Goal: Book appointment/travel/reservation

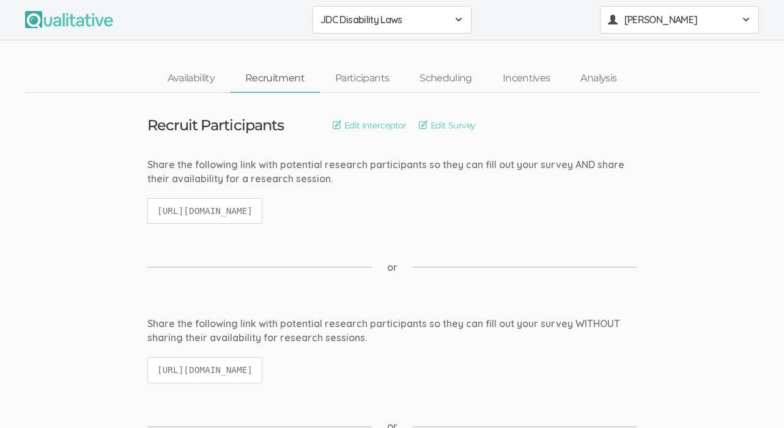
drag, startPoint x: 0, startPoint y: 0, endPoint x: 595, endPoint y: 54, distance: 597.3
click at [639, 16] on span "[PERSON_NAME]" at bounding box center [679, 20] width 110 height 14
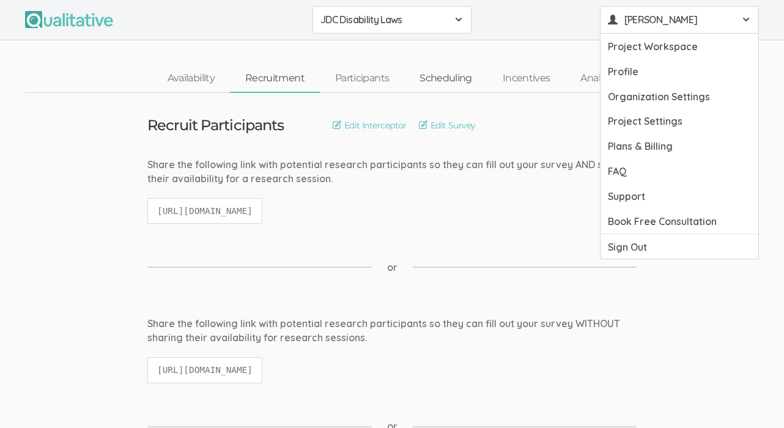
click at [449, 80] on link "Scheduling" at bounding box center [445, 78] width 83 height 26
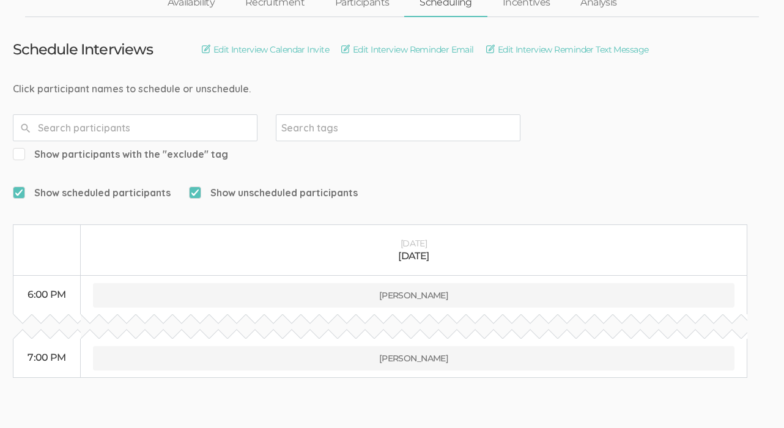
scroll to position [90, 0]
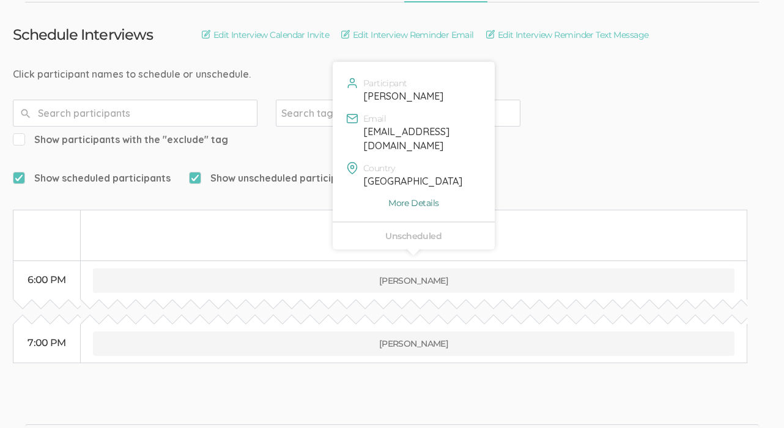
click at [402, 197] on link "More Details" at bounding box center [414, 203] width 144 height 12
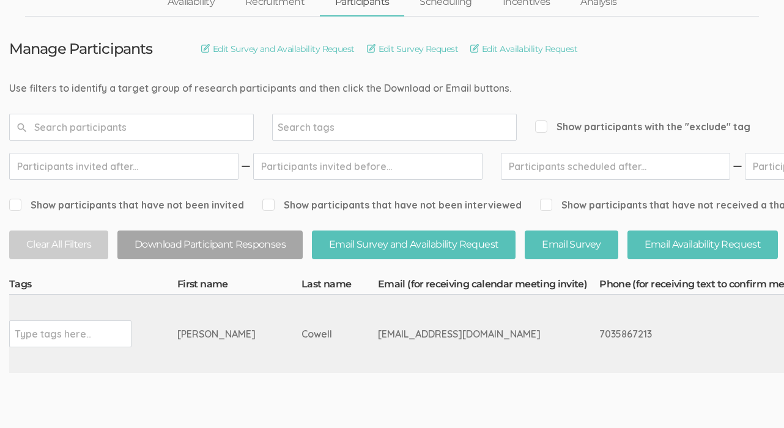
scroll to position [71, 0]
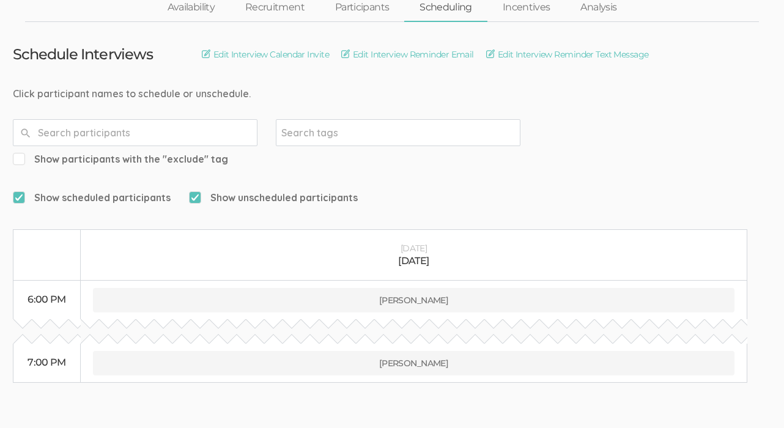
scroll to position [90, 0]
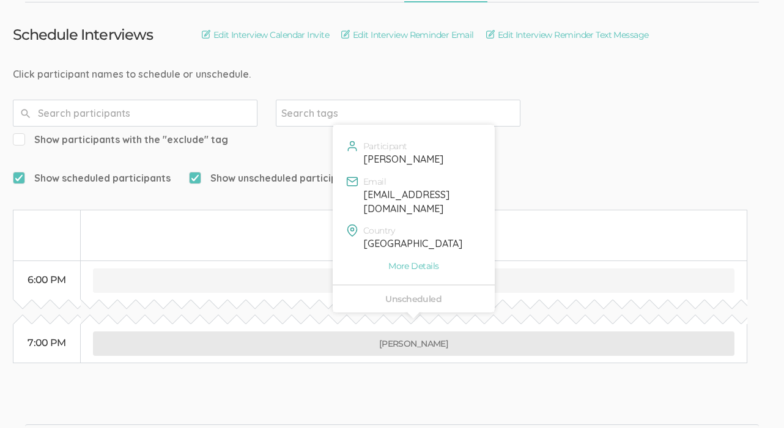
click at [415, 331] on button "[PERSON_NAME]" at bounding box center [413, 343] width 641 height 24
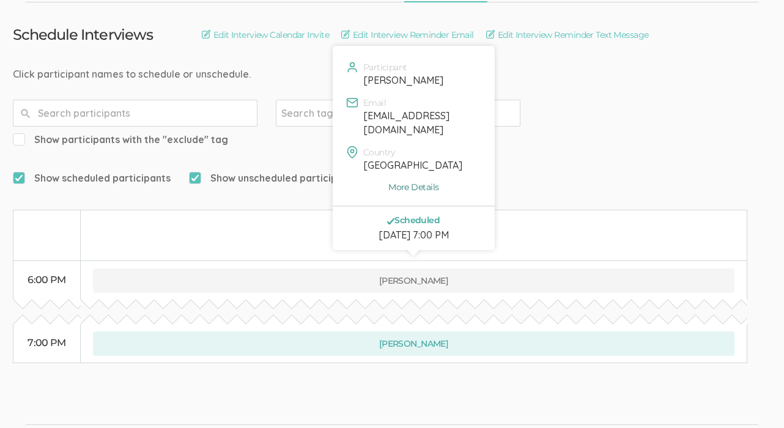
click at [408, 181] on link "More Details" at bounding box center [414, 187] width 144 height 12
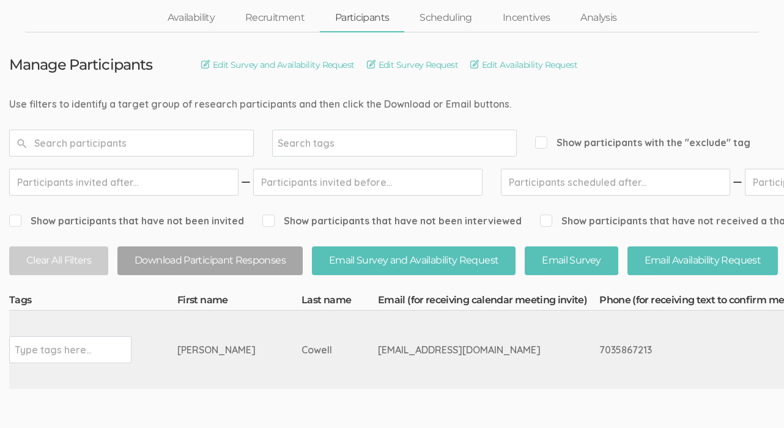
scroll to position [17, 0]
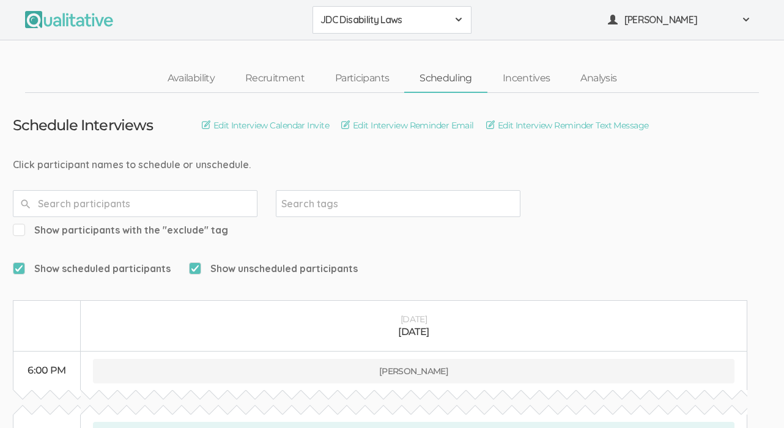
scroll to position [90, 0]
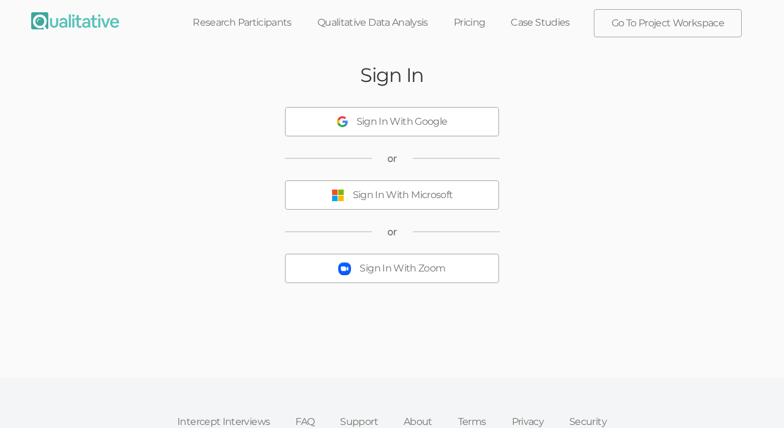
click at [413, 262] on div "Sign In With Zoom" at bounding box center [402, 269] width 86 height 14
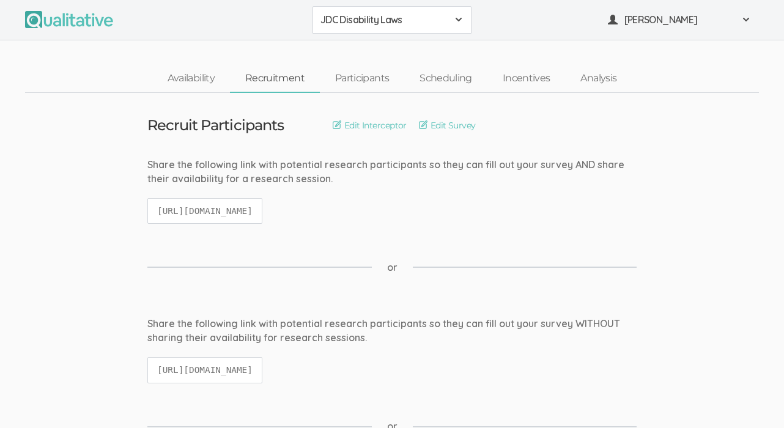
click at [262, 209] on code "https://qualitative.io/screener/68d71033241b1c3b04871b18" at bounding box center [204, 211] width 115 height 26
copy ui-view "https://qualitative.io/screener/68d71033241b1c3b04871b18"
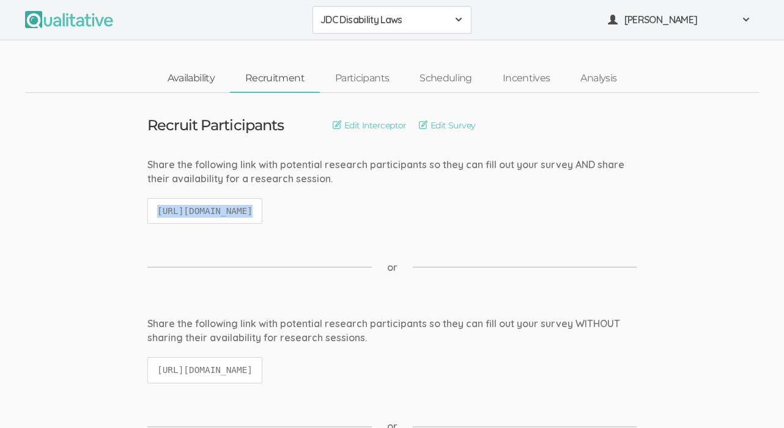
click at [200, 87] on link "Availability" at bounding box center [191, 78] width 78 height 26
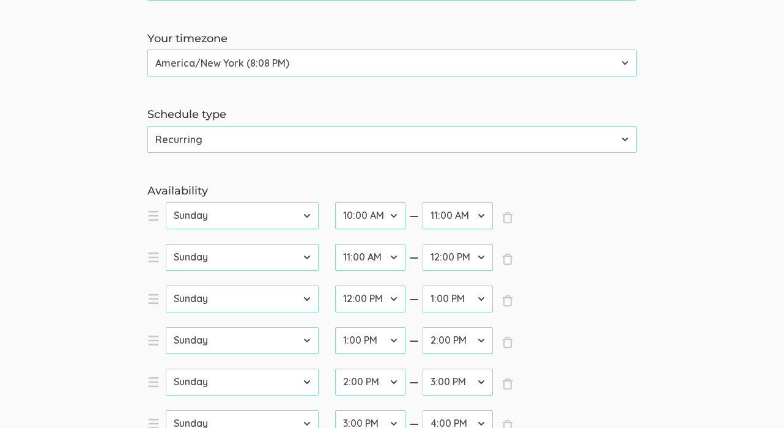
scroll to position [214, 0]
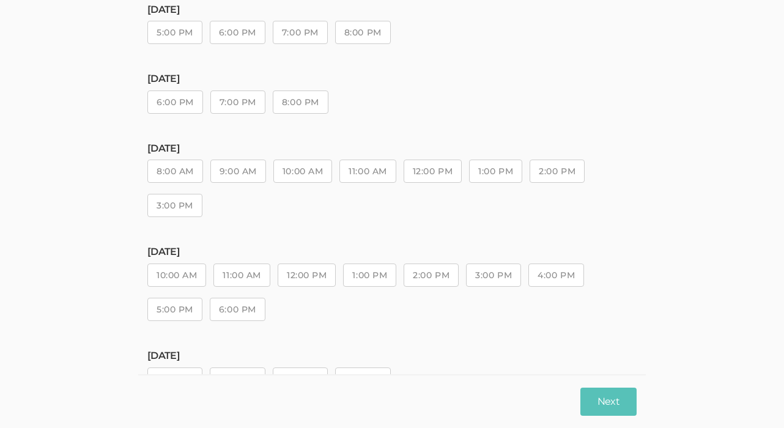
scroll to position [201, 0]
click at [184, 103] on button "6:00 PM" at bounding box center [175, 104] width 56 height 23
click at [603, 403] on button "Next" at bounding box center [608, 401] width 56 height 29
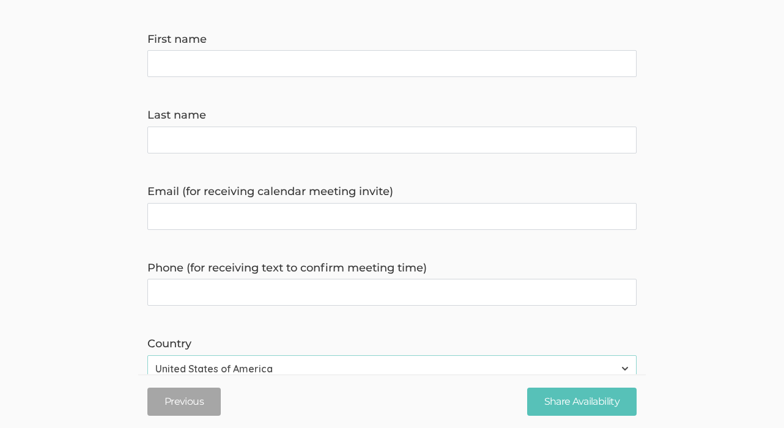
scroll to position [0, 0]
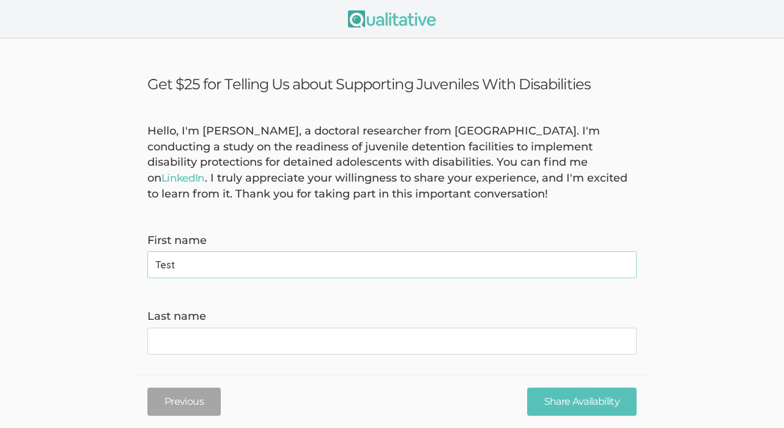
type name "Test"
click at [528, 347] on name "Last name" at bounding box center [391, 341] width 489 height 27
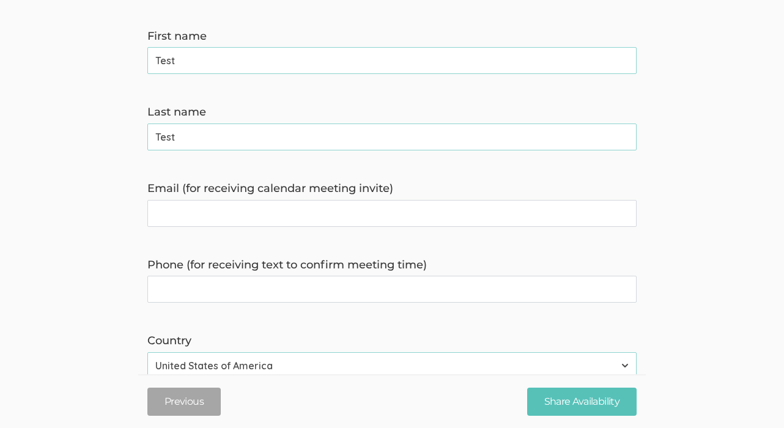
scroll to position [227, 0]
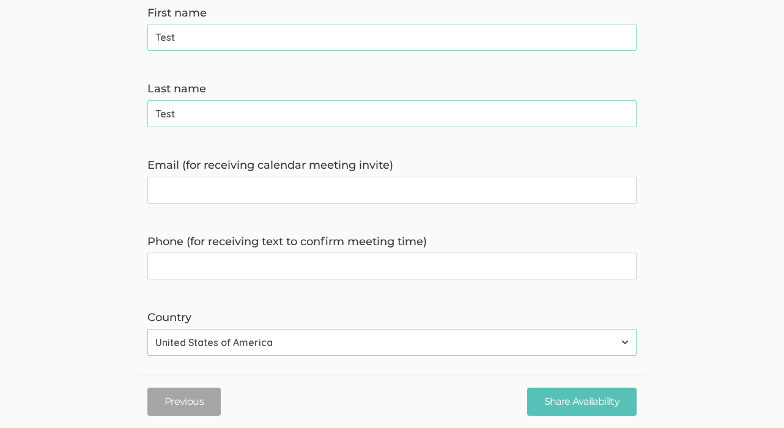
type name "Test"
click at [337, 198] on invite\) "Email (for receiving calendar meeting invite)" at bounding box center [391, 190] width 489 height 27
type invite\) "[EMAIL_ADDRESS][DOMAIN_NAME]"
click at [272, 267] on time\) "Phone (for receiving text to confirm meeting time)" at bounding box center [391, 265] width 489 height 27
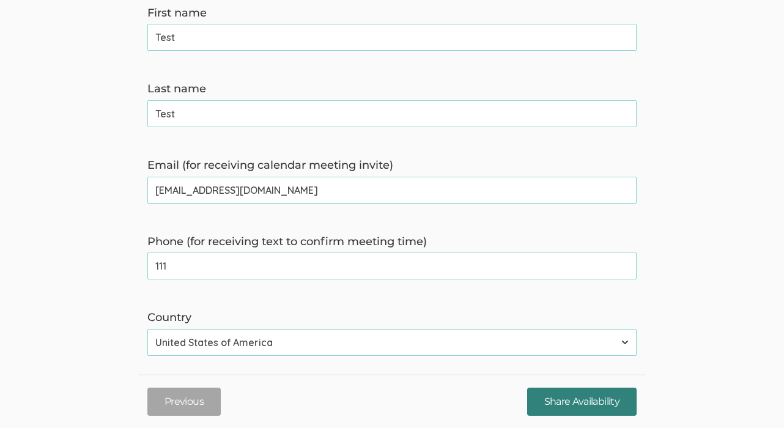
type time\) "111"
click at [579, 404] on input "Share Availability" at bounding box center [581, 401] width 109 height 29
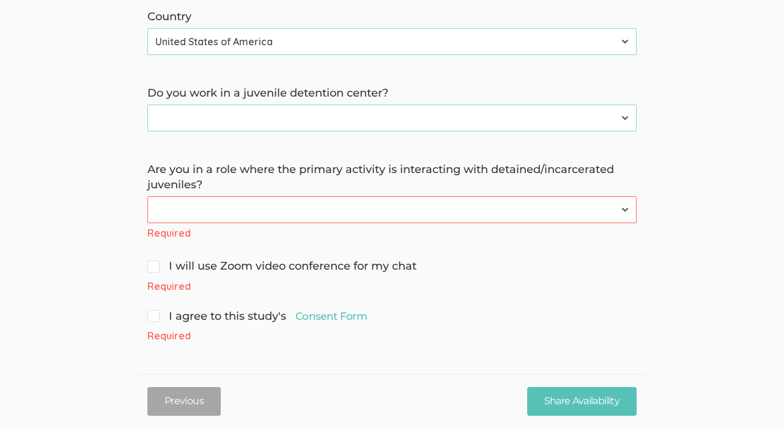
click at [149, 268] on input "I will use Zoom video conference for my chat" at bounding box center [151, 265] width 8 height 8
checkbox input "true"
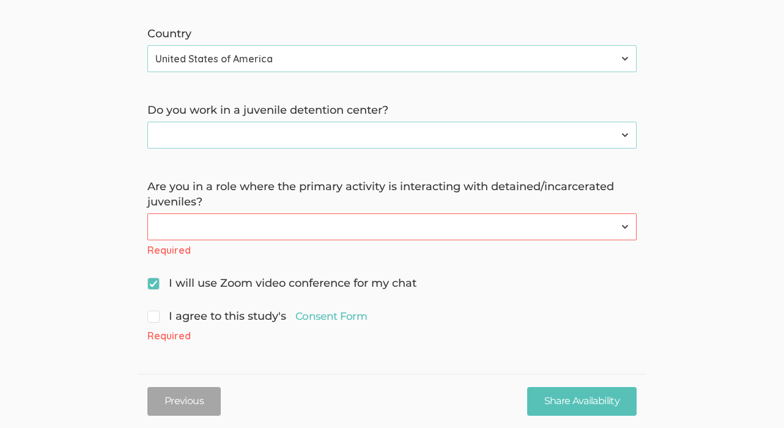
click at [151, 317] on input "I agree to this study's Consent Form" at bounding box center [151, 315] width 8 height 8
checkbox input "true"
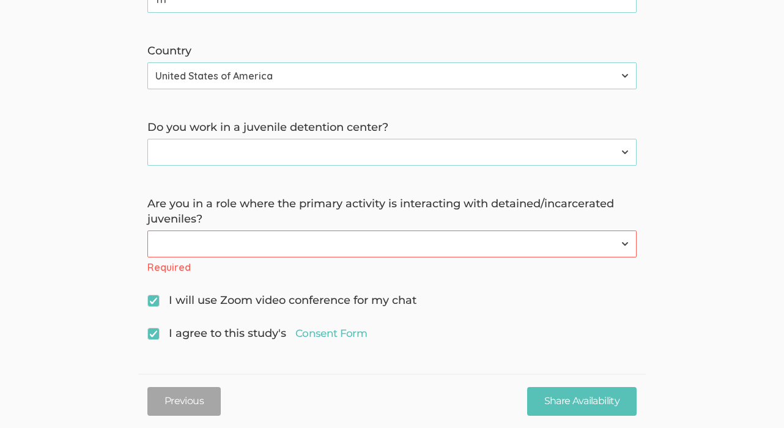
click at [232, 156] on select "Yes No" at bounding box center [391, 152] width 489 height 27
select select "0"
click at [147, 139] on select "Yes No" at bounding box center [391, 152] width 489 height 27
click at [221, 248] on select "Yes No" at bounding box center [391, 243] width 489 height 27
select select "1"
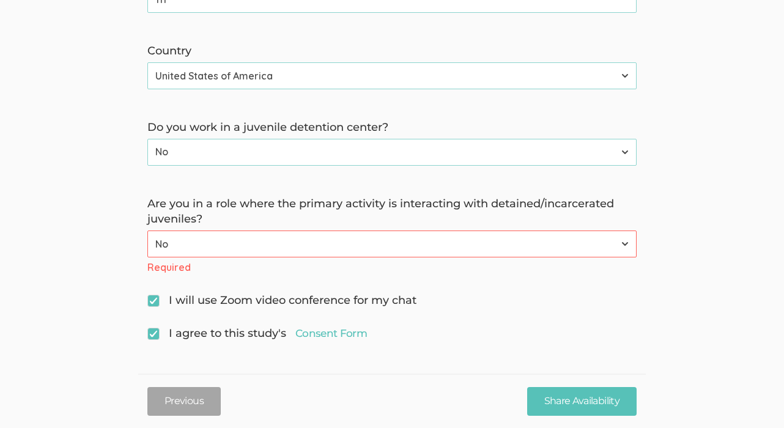
click at [147, 247] on select "Yes No" at bounding box center [391, 243] width 489 height 27
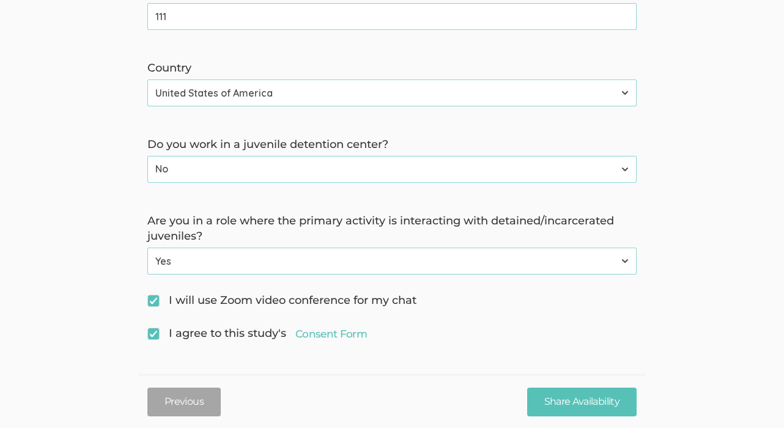
scroll to position [477, 0]
click at [193, 158] on select "Yes No" at bounding box center [391, 169] width 489 height 27
select select "1"
click at [147, 156] on select "Yes No" at bounding box center [391, 169] width 489 height 27
click at [606, 408] on input "Share Availability" at bounding box center [581, 401] width 109 height 29
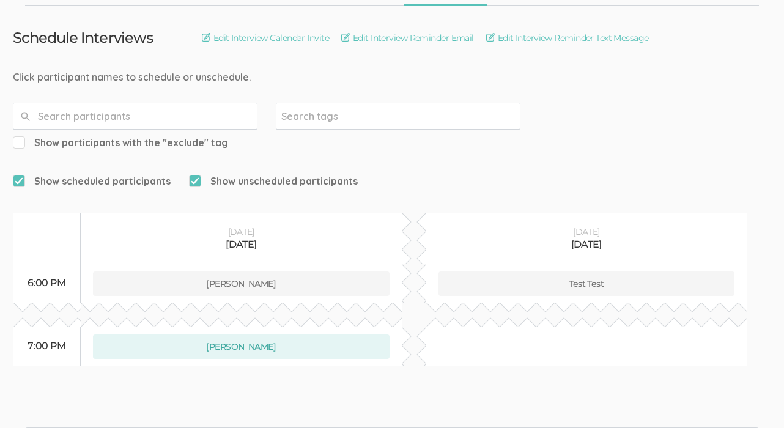
scroll to position [90, 0]
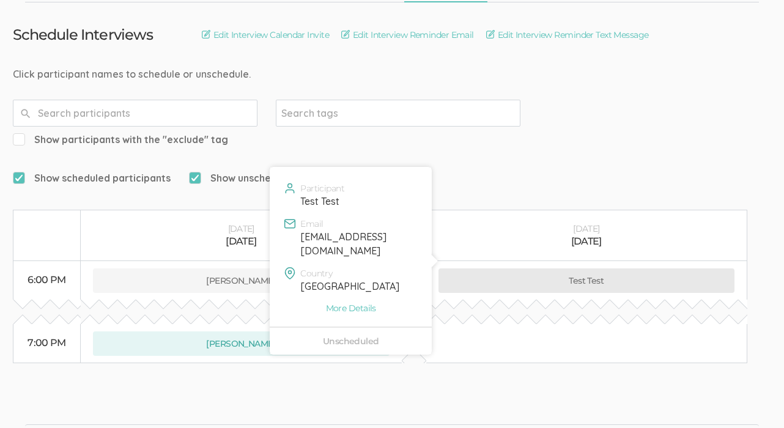
click at [600, 268] on button "Test Test" at bounding box center [586, 280] width 296 height 24
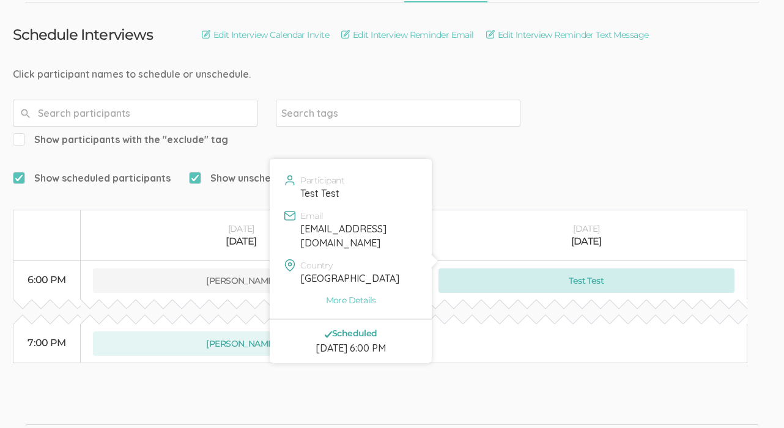
click at [562, 268] on button "Test Test" at bounding box center [586, 280] width 296 height 24
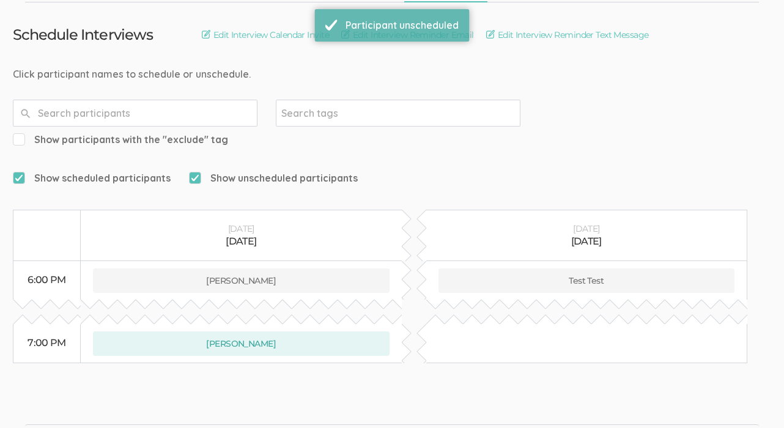
scroll to position [0, 0]
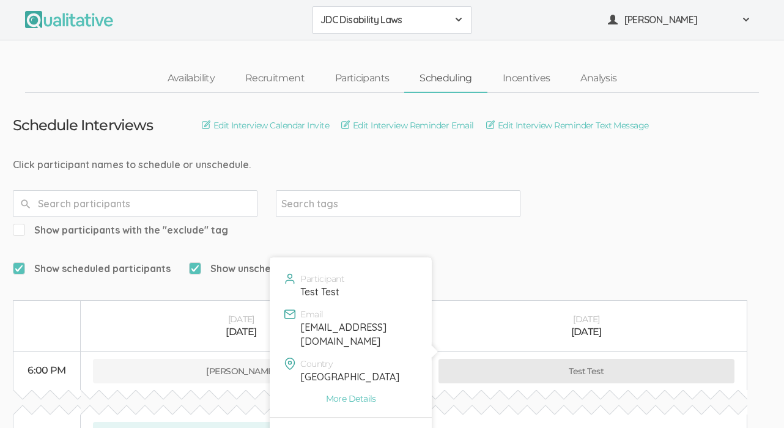
click at [583, 359] on button "Test Test" at bounding box center [586, 371] width 296 height 24
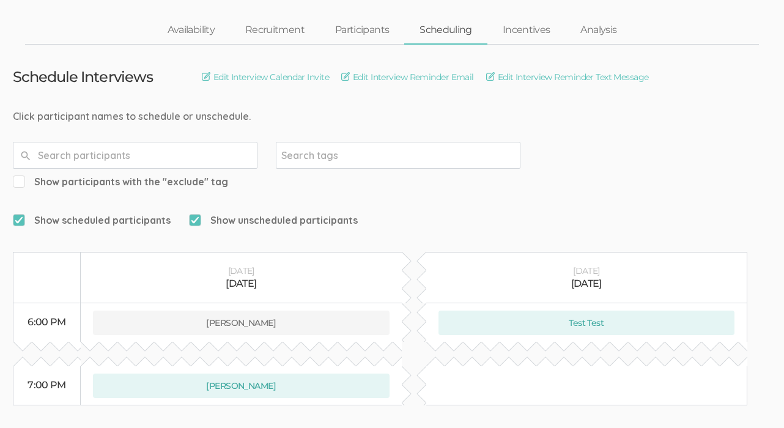
scroll to position [46, 0]
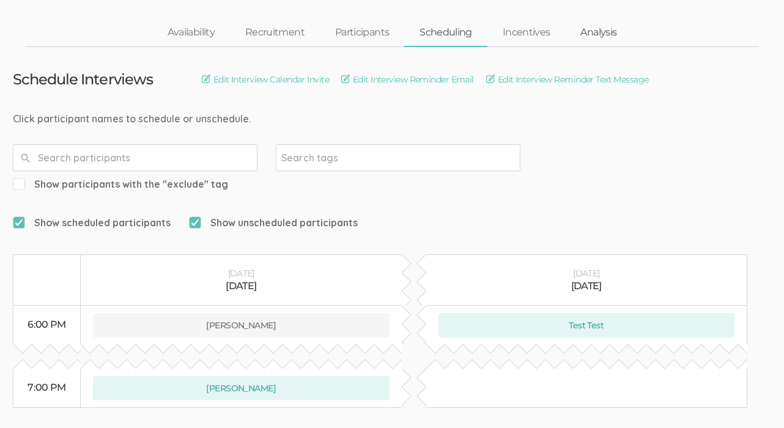
click at [591, 35] on link "Analysis" at bounding box center [598, 33] width 67 height 26
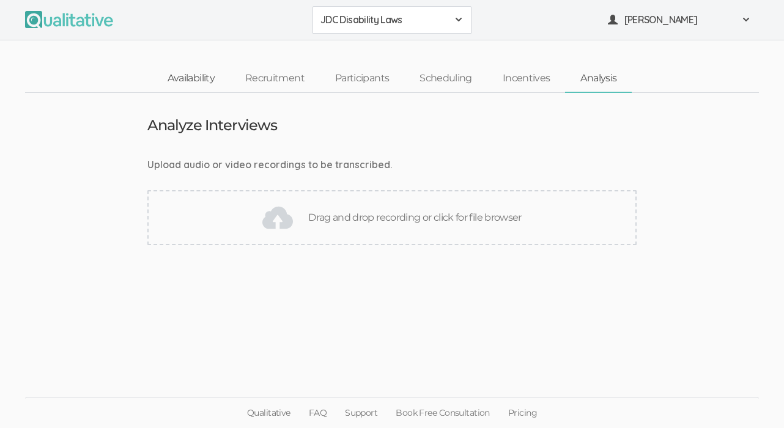
click at [172, 79] on link "Availability" at bounding box center [191, 78] width 78 height 26
